Goal: Register for event/course

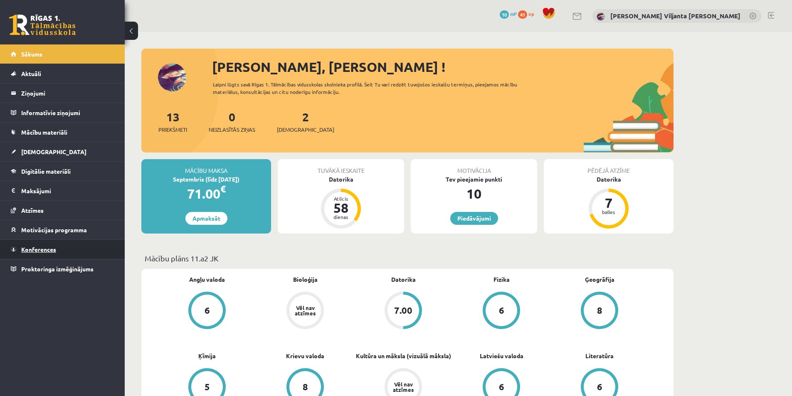
click at [47, 247] on span "Konferences" at bounding box center [38, 249] width 35 height 7
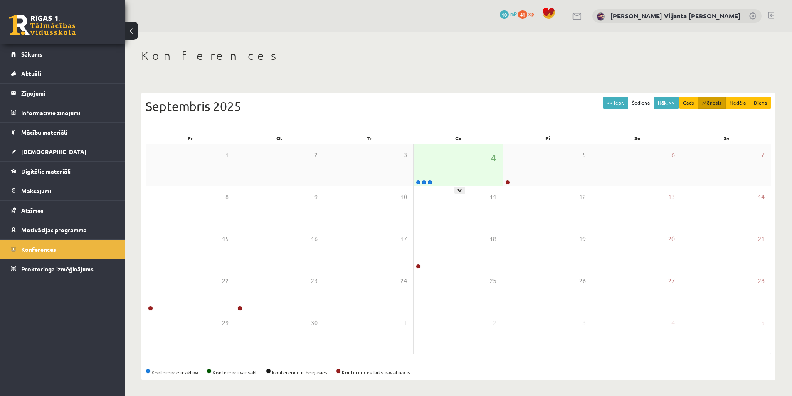
click at [434, 177] on div "4" at bounding box center [458, 165] width 89 height 42
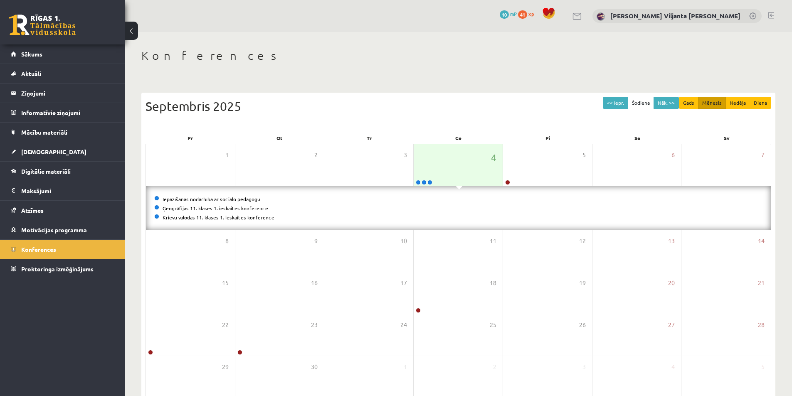
click at [206, 218] on link "Krievu valodas 11. klases 1. ieskaites konference" at bounding box center [219, 217] width 112 height 7
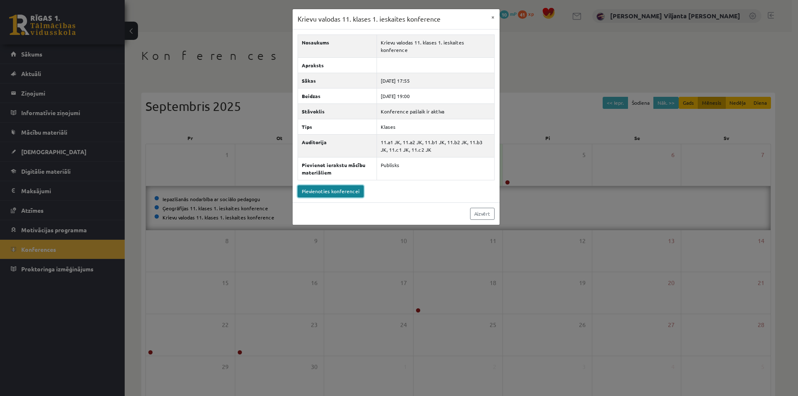
click at [310, 185] on link "Pievienoties konferencei" at bounding box center [331, 191] width 66 height 12
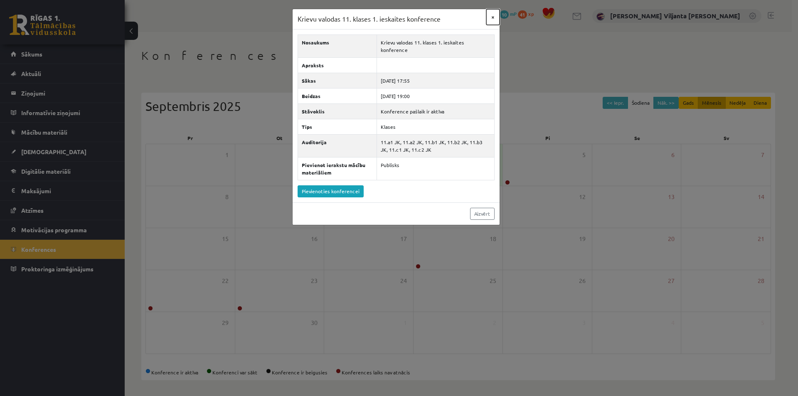
click at [491, 17] on button "×" at bounding box center [493, 17] width 13 height 16
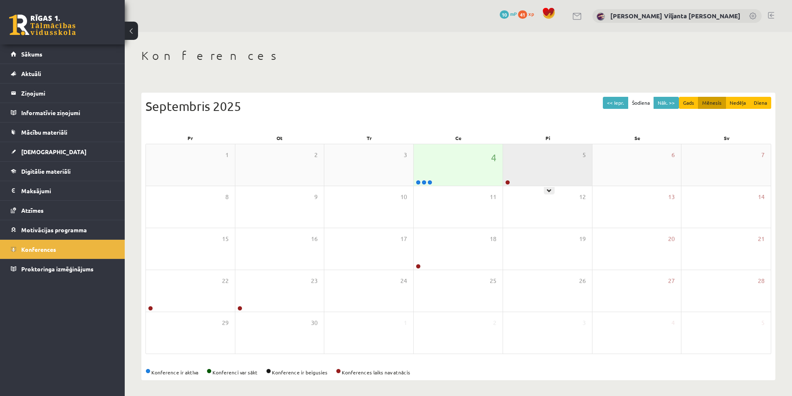
click at [531, 167] on div "5" at bounding box center [547, 165] width 89 height 42
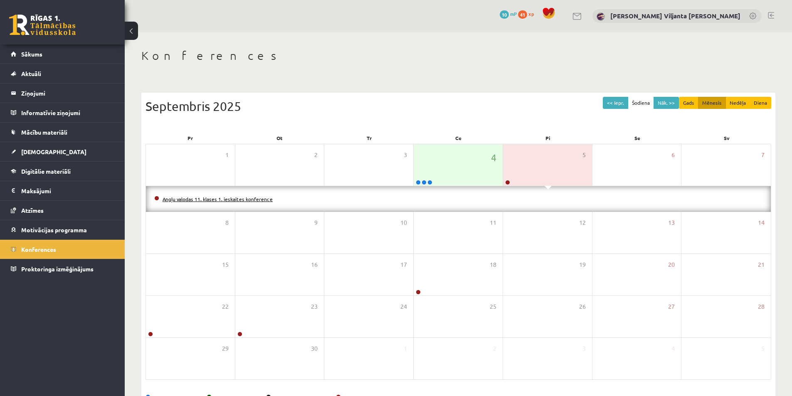
click at [243, 200] on link "Angļu valodas 11. klases 1. ieskaites konference" at bounding box center [218, 199] width 110 height 7
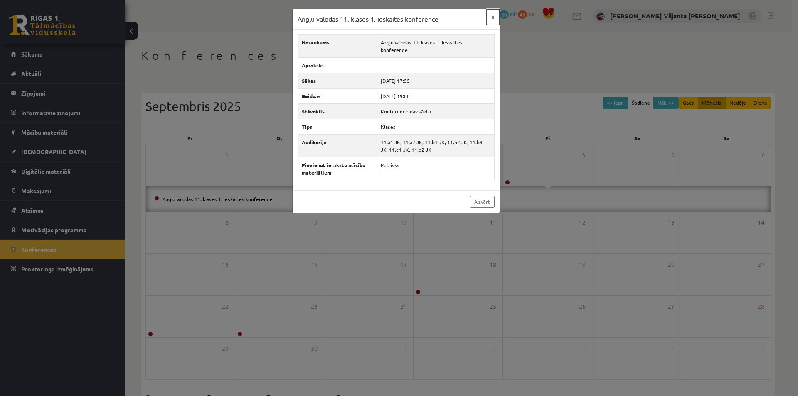
click at [495, 18] on button "×" at bounding box center [493, 17] width 13 height 16
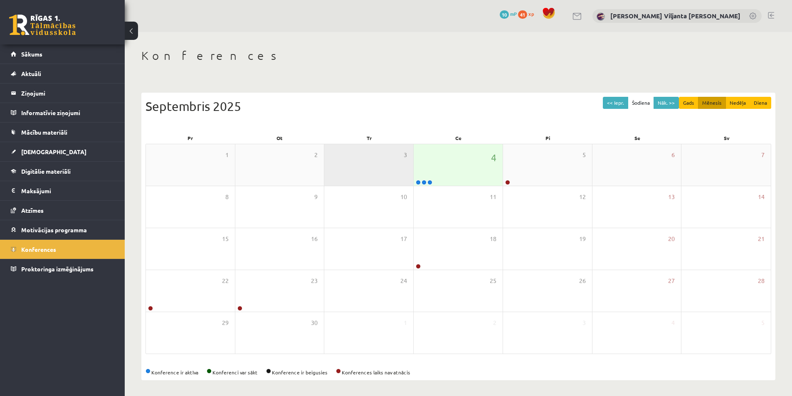
scroll to position [1, 0]
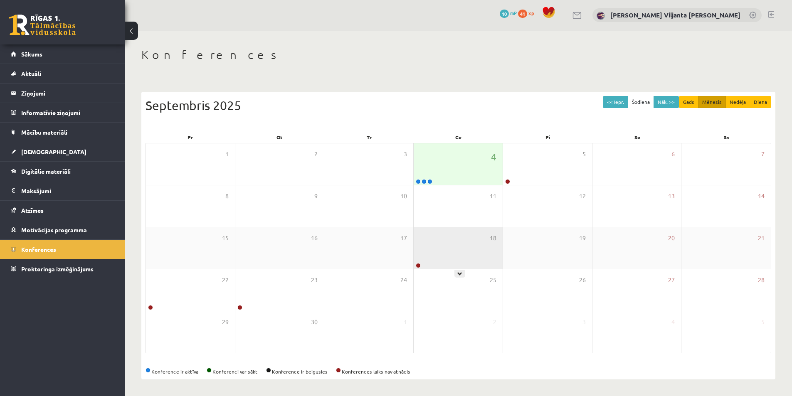
click at [460, 252] on div "18" at bounding box center [458, 248] width 89 height 42
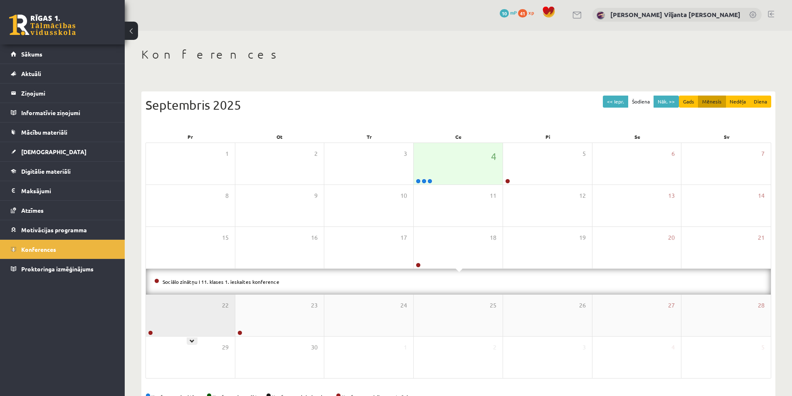
click at [188, 322] on div "22" at bounding box center [190, 316] width 89 height 42
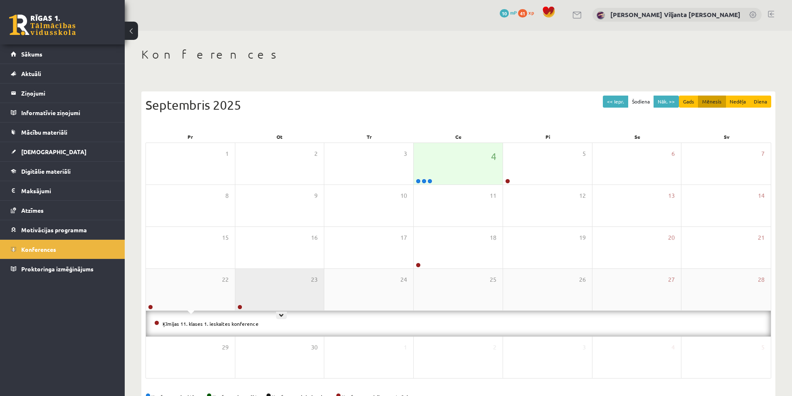
click at [269, 300] on div "23" at bounding box center [279, 290] width 89 height 42
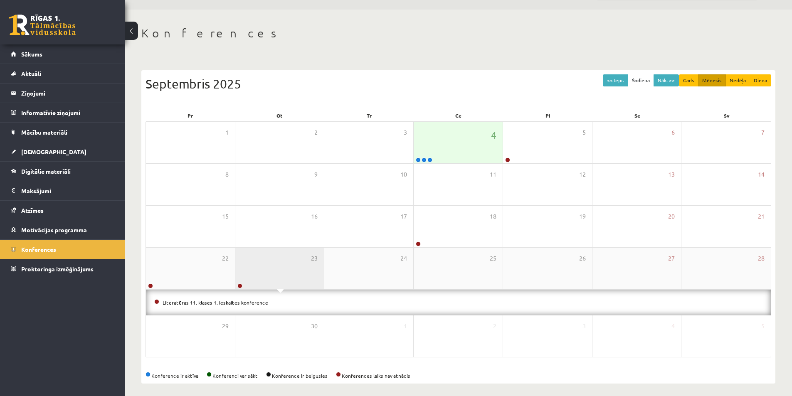
scroll to position [27, 0]
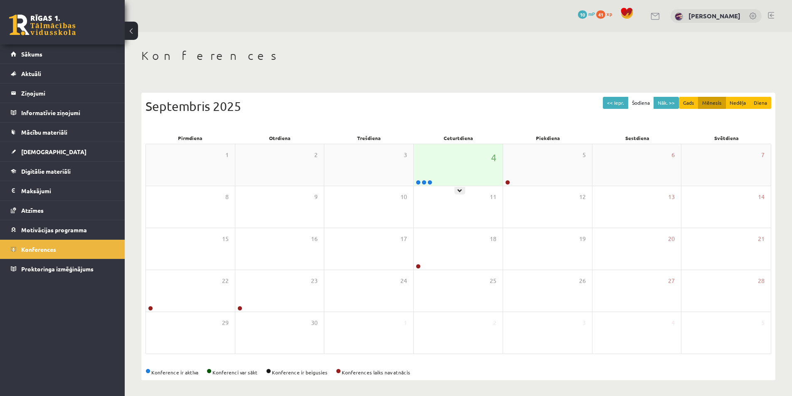
click at [431, 173] on div "4" at bounding box center [458, 165] width 89 height 42
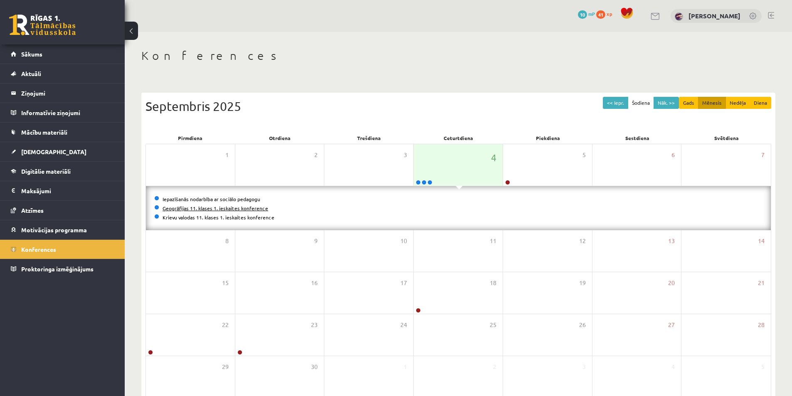
click at [193, 205] on link "Ģeogrāfijas 11. klases 1. ieskaites konference" at bounding box center [216, 208] width 106 height 7
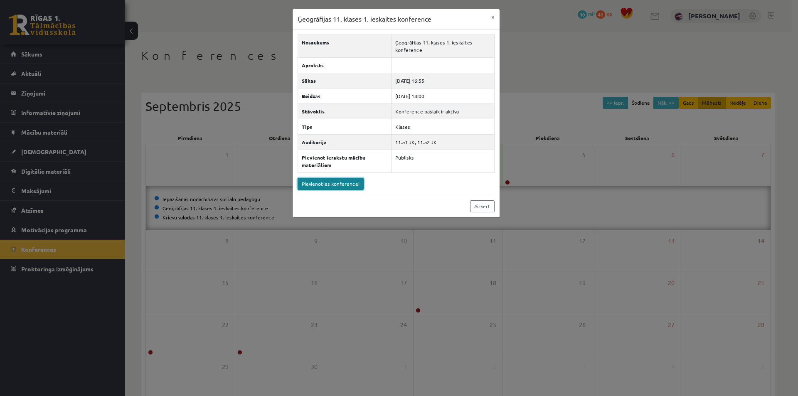
click at [321, 185] on link "Pievienoties konferencei" at bounding box center [331, 184] width 66 height 12
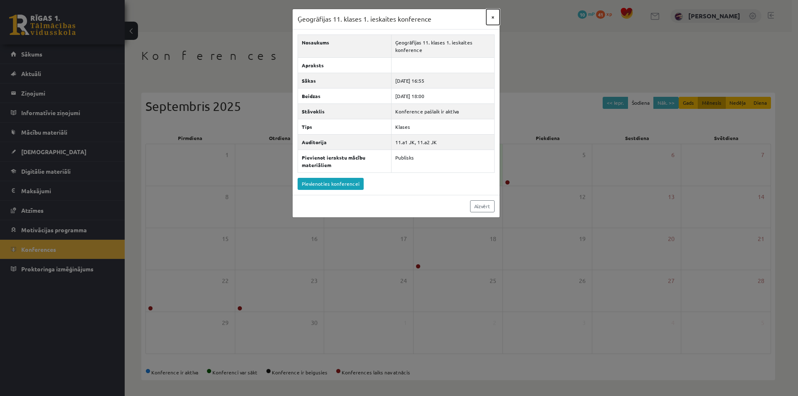
click at [494, 16] on button "×" at bounding box center [493, 17] width 13 height 16
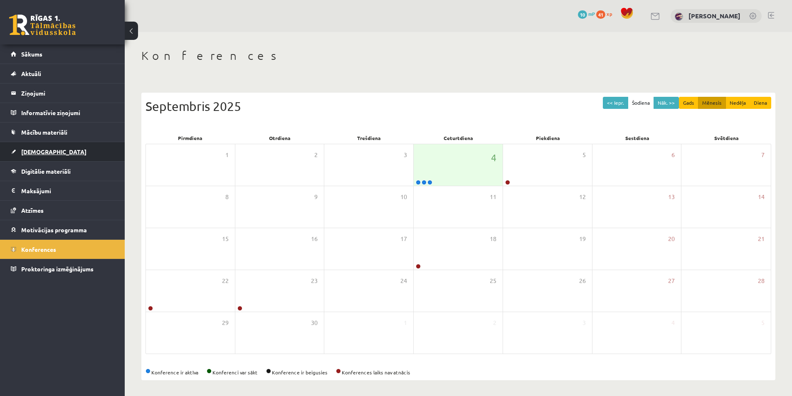
click at [36, 146] on link "[DEMOGRAPHIC_DATA]" at bounding box center [63, 151] width 104 height 19
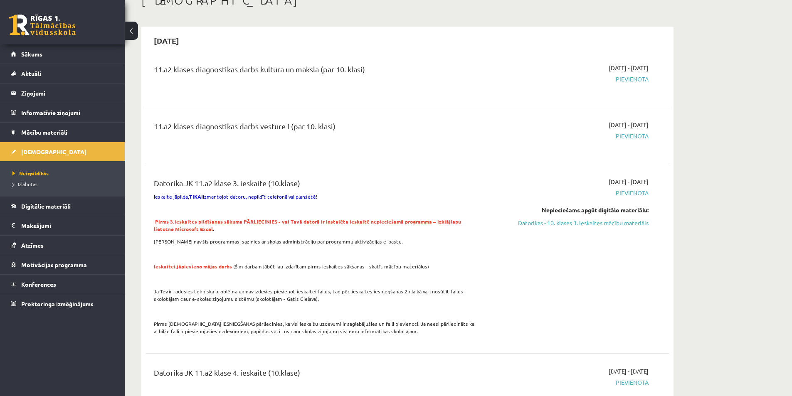
scroll to position [42, 0]
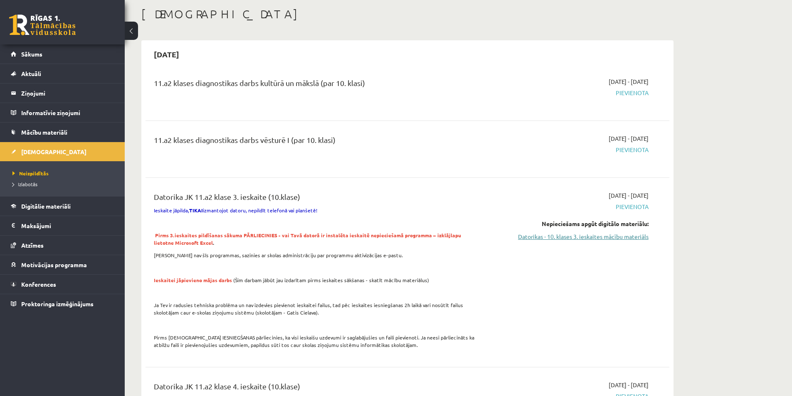
click at [551, 239] on link "Datorikas - 10. klases 3. ieskaites mācību materiāls" at bounding box center [570, 236] width 157 height 9
